Goal: Check status: Check status

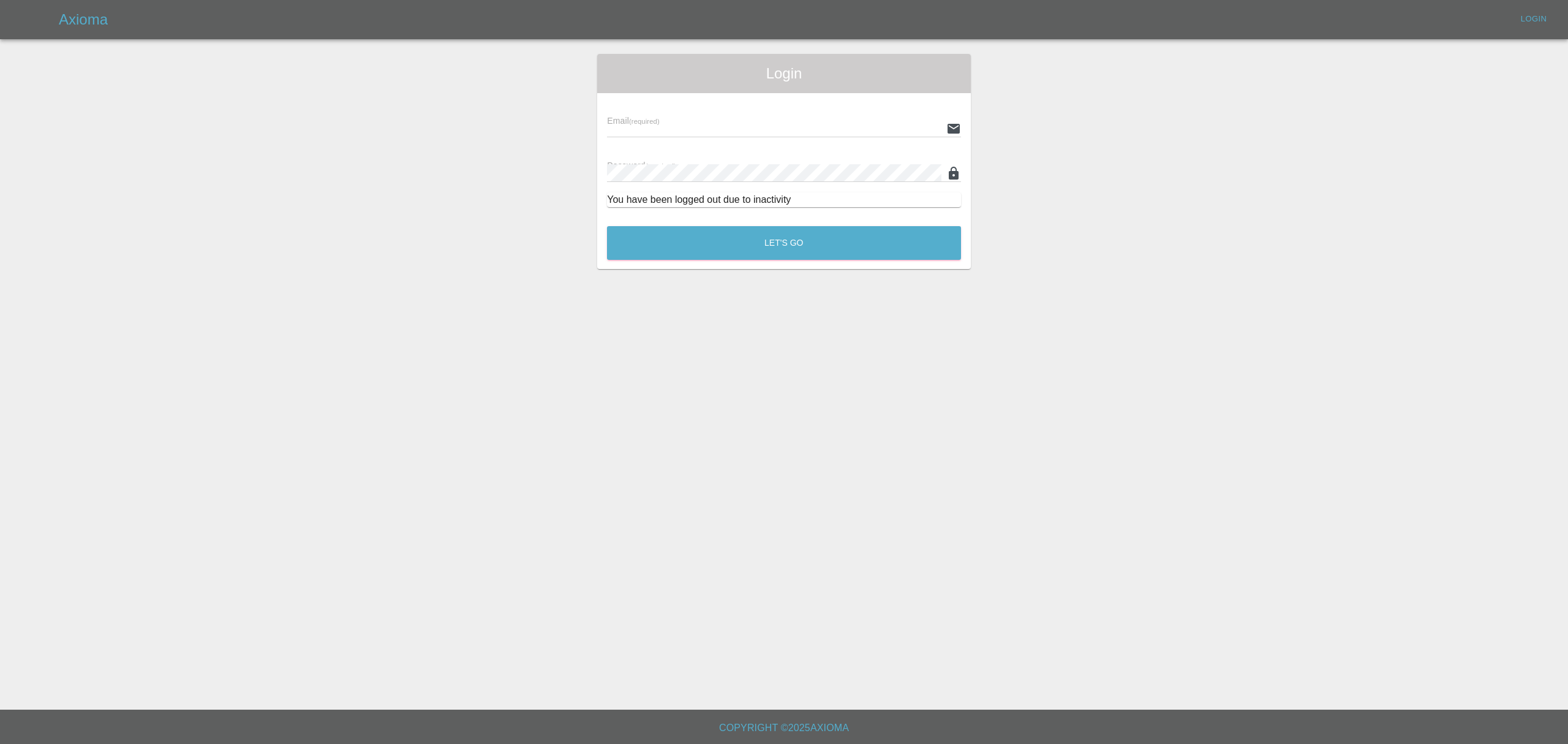
type input "[PERSON_NAME][EMAIL_ADDRESS][DOMAIN_NAME]"
click at [715, 243] on button "Let's Go" at bounding box center [784, 242] width 354 height 33
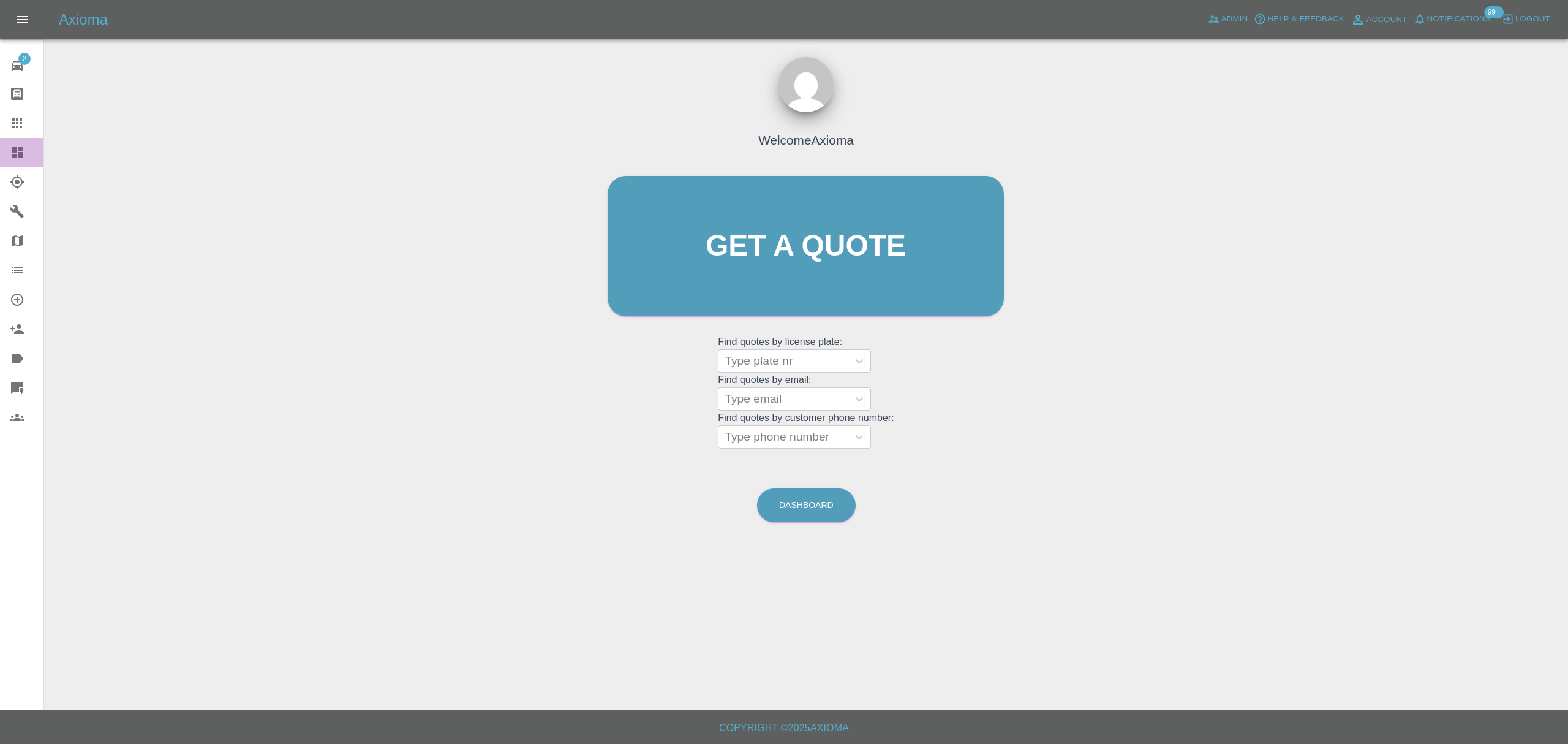
click at [18, 144] on link "Dashboard" at bounding box center [22, 153] width 44 height 29
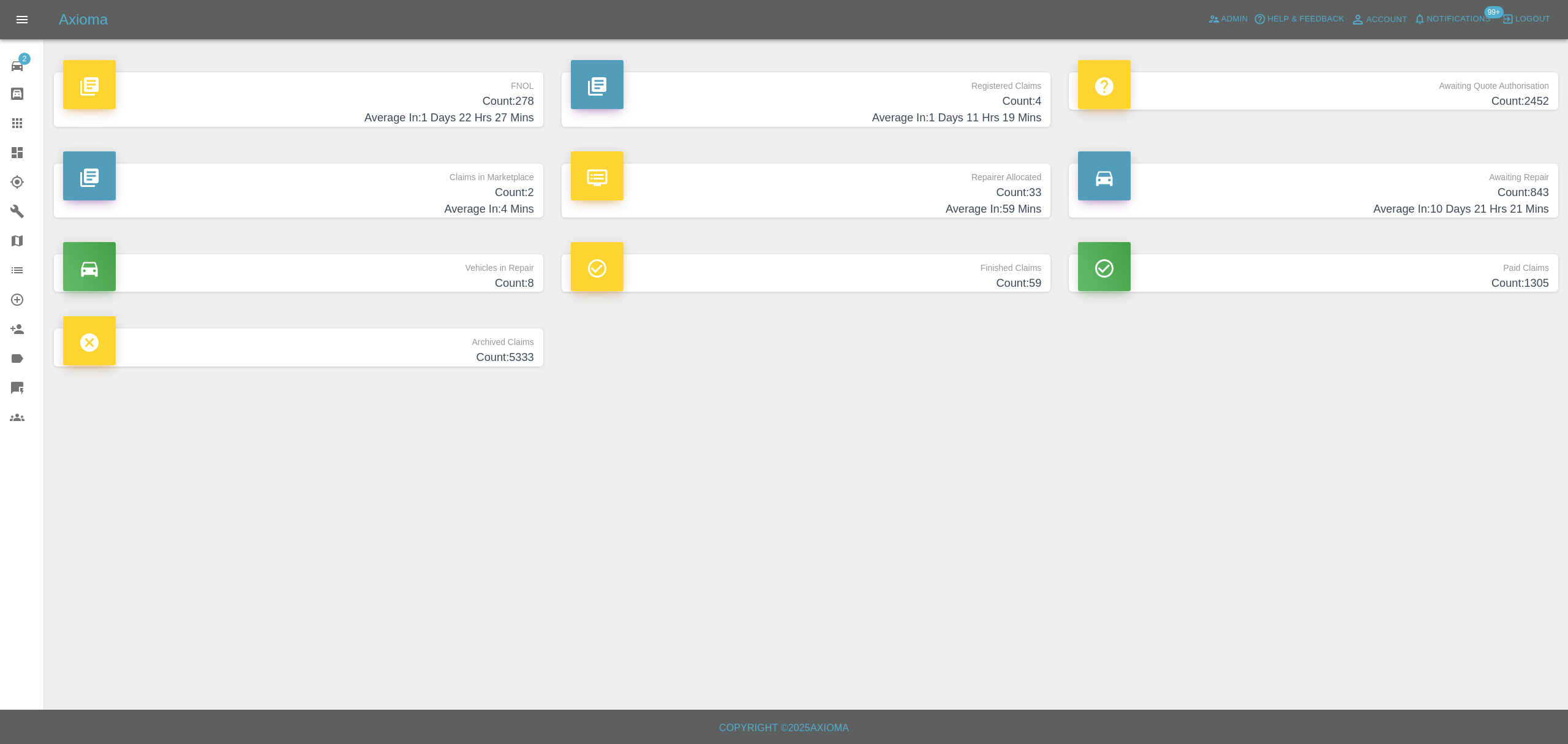
click at [469, 99] on h4 "Count: 278" at bounding box center [299, 102] width 471 height 16
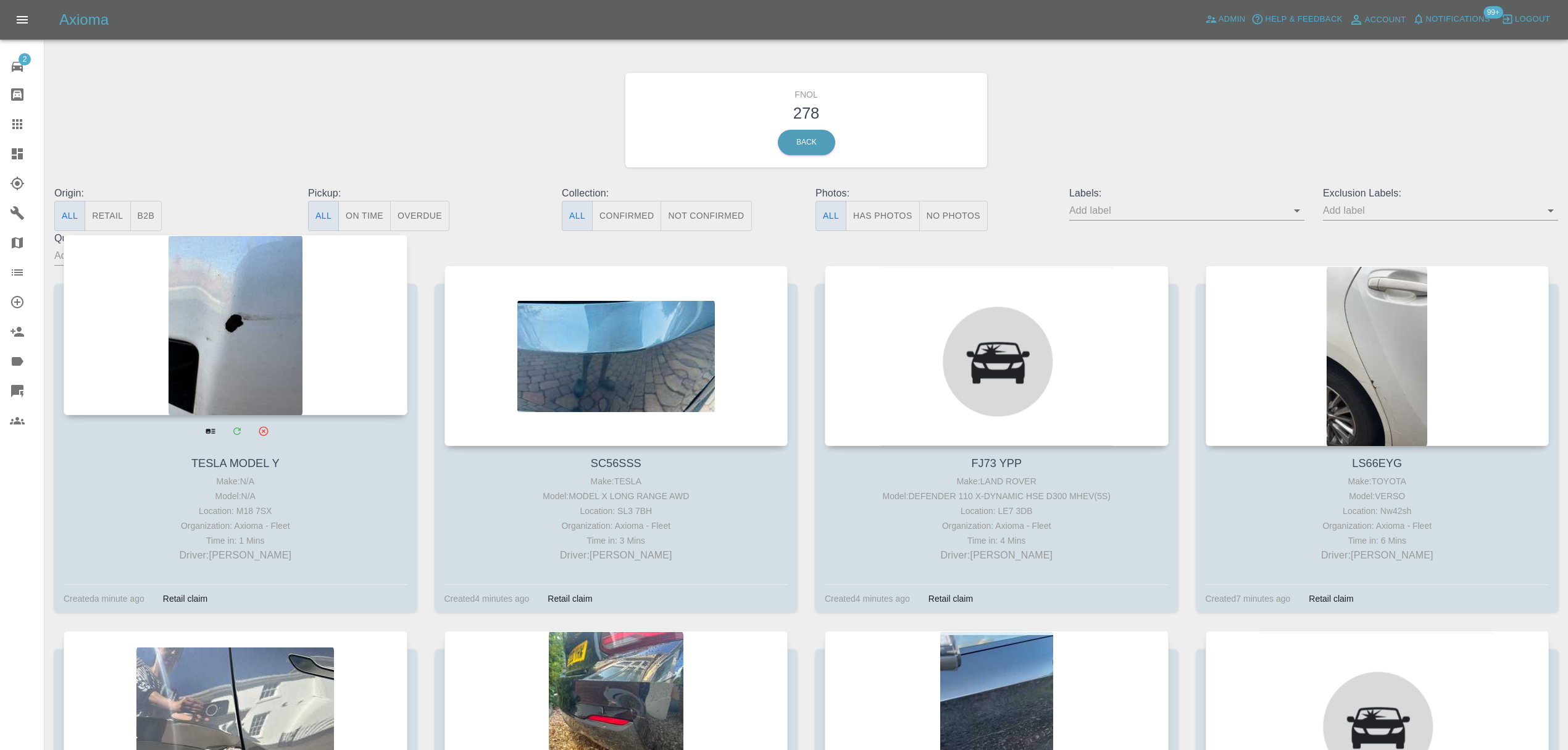
click at [277, 331] on div at bounding box center [236, 325] width 344 height 180
